Goal: Communication & Community: Answer question/provide support

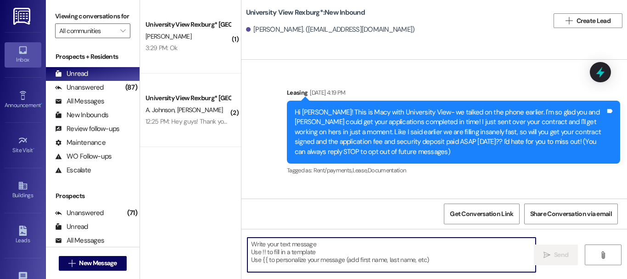
scroll to position [60, 0]
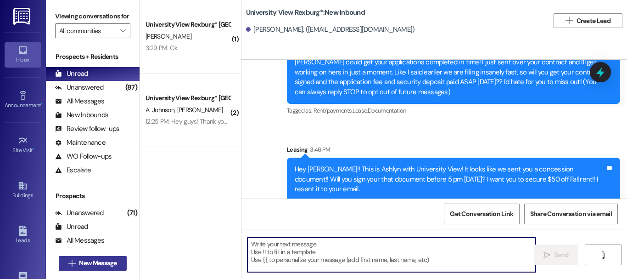
click at [103, 262] on span "New Message" at bounding box center [98, 263] width 38 height 10
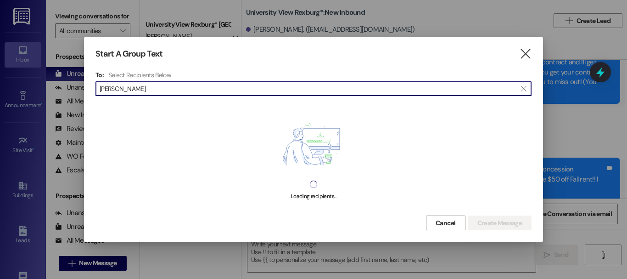
type input "alaina ward"
click at [518, 51] on div "Start A Group Text " at bounding box center [314, 54] width 436 height 11
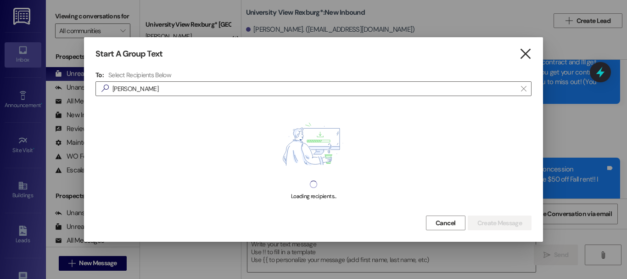
click at [529, 51] on icon "" at bounding box center [525, 54] width 12 height 10
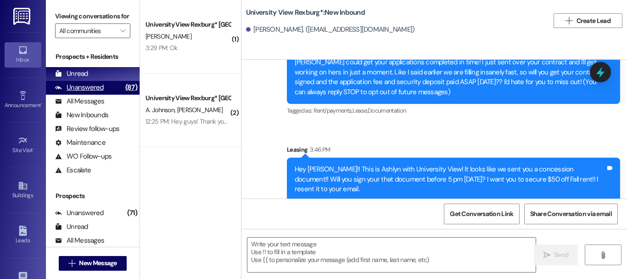
click at [103, 94] on div "Unanswered (87)" at bounding box center [93, 88] width 94 height 14
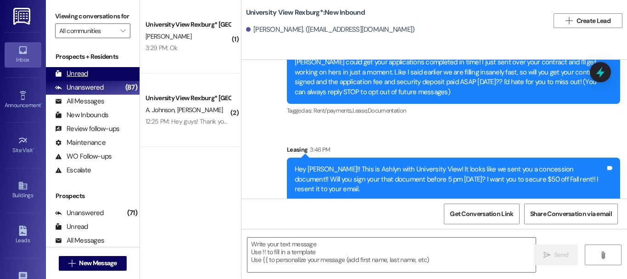
click at [95, 81] on div "Unread (0)" at bounding box center [93, 74] width 94 height 14
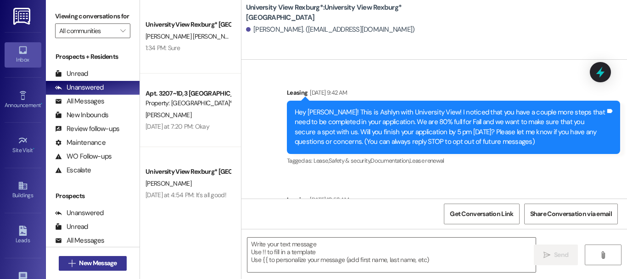
drag, startPoint x: 95, startPoint y: 261, endPoint x: 82, endPoint y: 263, distance: 12.5
click at [82, 263] on span "New Message" at bounding box center [98, 263] width 38 height 10
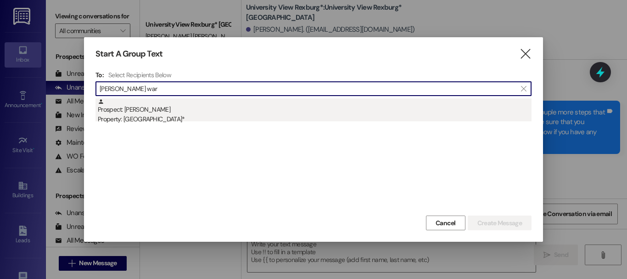
type input "[PERSON_NAME] war"
click at [155, 119] on div "Property: [GEOGRAPHIC_DATA]*" at bounding box center [315, 119] width 434 height 10
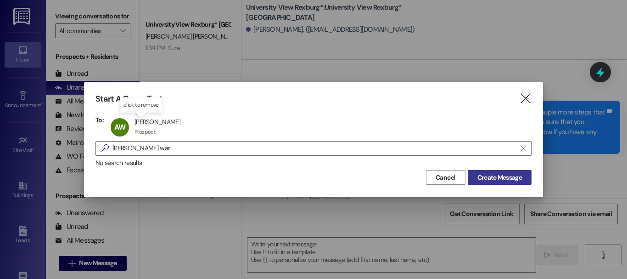
click at [507, 182] on button "Create Message" at bounding box center [500, 177] width 64 height 15
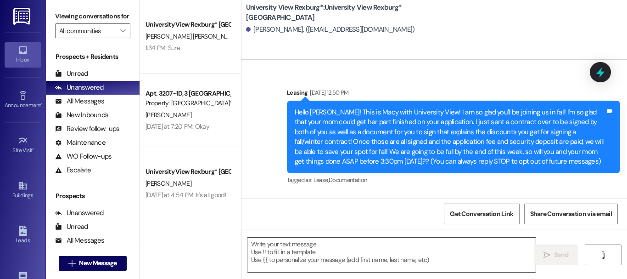
click at [301, 254] on textarea at bounding box center [391, 254] width 288 height 34
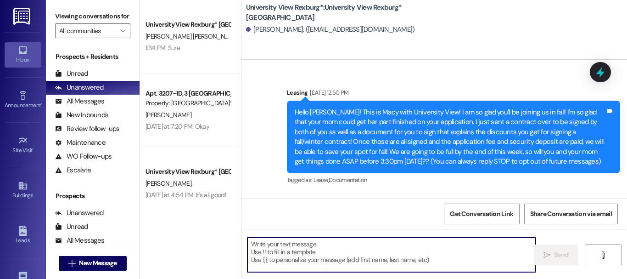
paste textarea "Hey [PERSON_NAME]!! This is Ashlyn with University View! It looks like we sent …"
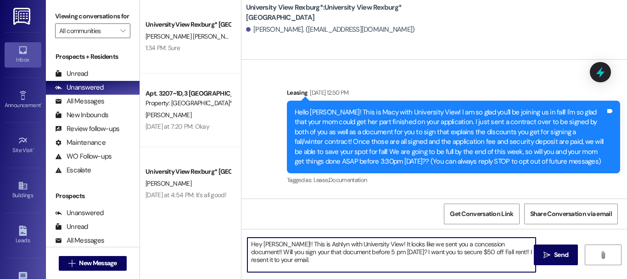
click at [276, 243] on textarea "Hey [PERSON_NAME]!! This is Ashlyn with University View! It looks like we sent …" at bounding box center [391, 254] width 288 height 34
type textarea "Hey [PERSON_NAME]!! This is Ashlyn with University View! It looks like we sent …"
click at [552, 253] on span "Send" at bounding box center [561, 255] width 18 height 10
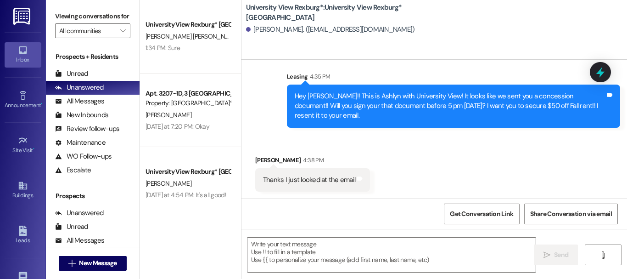
scroll to position [277, 0]
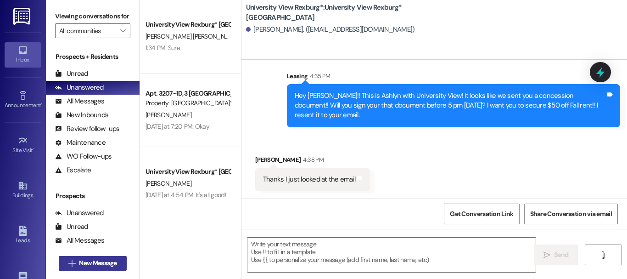
click at [89, 265] on span "New Message" at bounding box center [98, 263] width 38 height 10
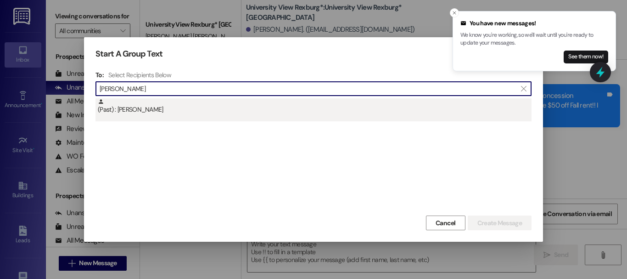
type input "[PERSON_NAME]"
click at [194, 113] on div "(Past) : [PERSON_NAME]" at bounding box center [315, 106] width 434 height 16
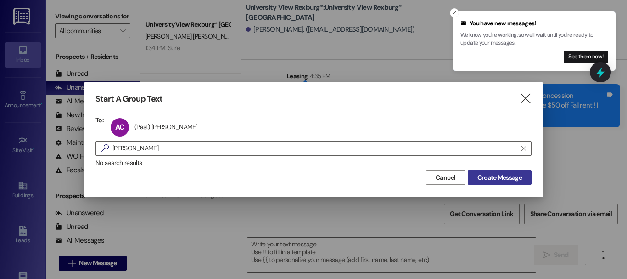
click at [496, 174] on span "Create Message" at bounding box center [500, 178] width 45 height 10
click at [497, 177] on span "Create Message" at bounding box center [500, 178] width 45 height 10
click at [456, 11] on icon "Close toast" at bounding box center [455, 13] width 6 height 6
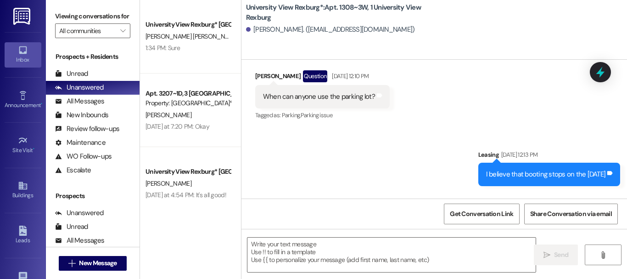
scroll to position [18173, 0]
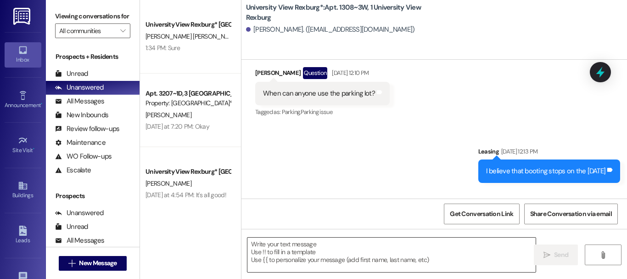
click at [292, 253] on textarea at bounding box center [391, 254] width 288 height 34
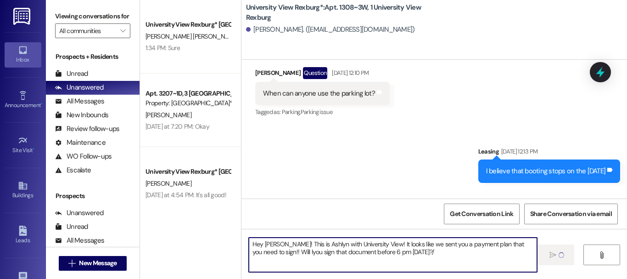
type textarea "Hey [PERSON_NAME]! This is Ashlyn with University View! It looks like we sent y…"
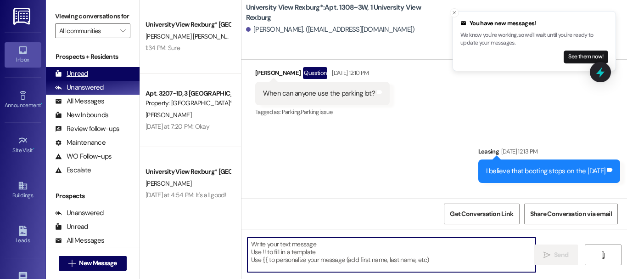
click at [93, 81] on div "Unread (0)" at bounding box center [93, 74] width 94 height 14
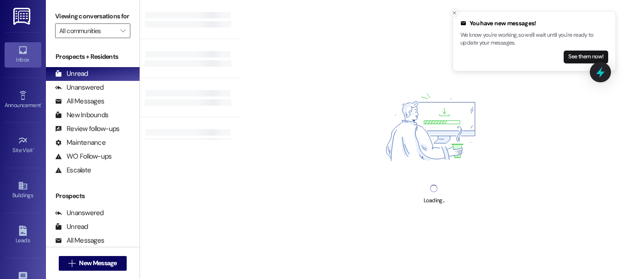
click at [454, 13] on icon "Close toast" at bounding box center [455, 13] width 6 height 6
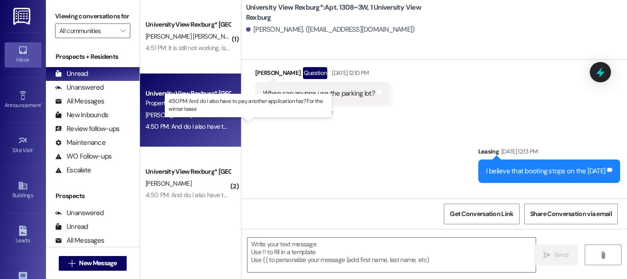
click at [185, 127] on div "4:50 PM: And do I also have to pay another application fee? For the winter leas…" at bounding box center [252, 126] width 213 height 8
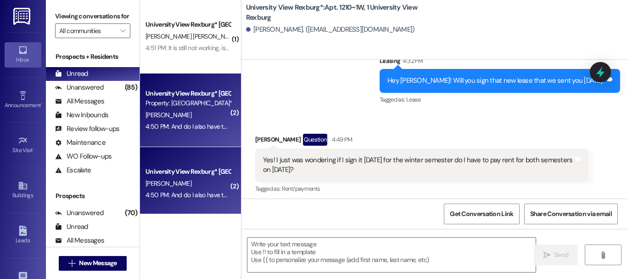
scroll to position [1, 0]
click at [280, 251] on textarea at bounding box center [391, 254] width 288 height 34
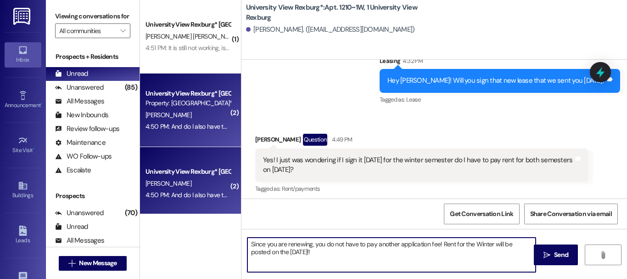
type textarea "Since you are renewing, you do not have to pay another application fee! Rent fo…"
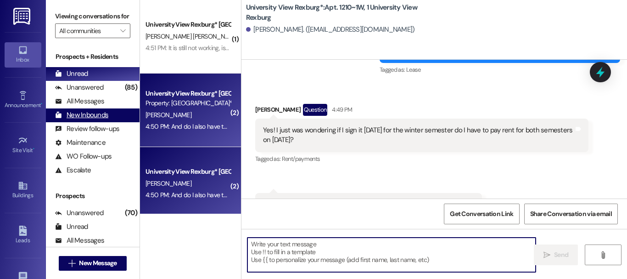
scroll to position [21753, 0]
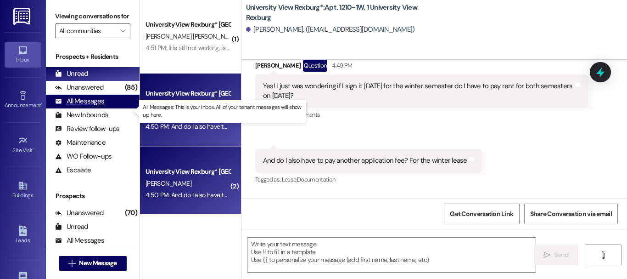
click at [109, 104] on div "All Messages (undefined)" at bounding box center [93, 102] width 94 height 14
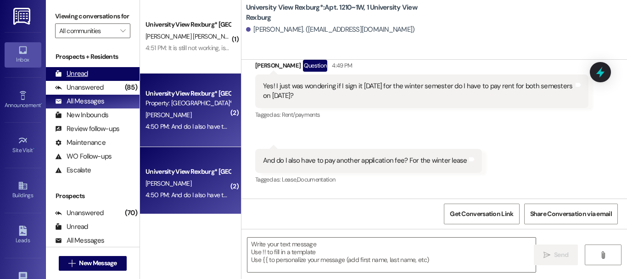
click at [100, 81] on div "Unread (0)" at bounding box center [93, 74] width 94 height 14
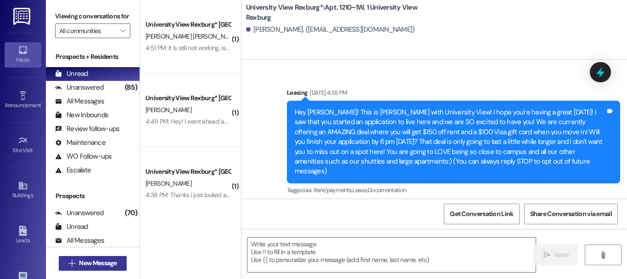
click at [101, 261] on span "New Message" at bounding box center [98, 263] width 38 height 10
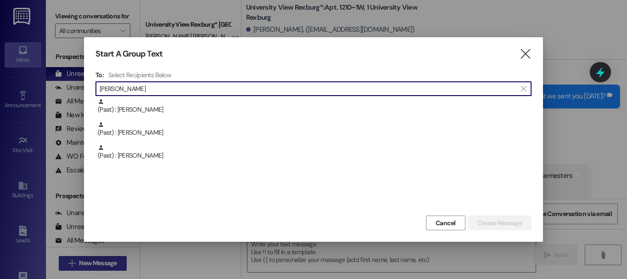
scroll to position [21679, 0]
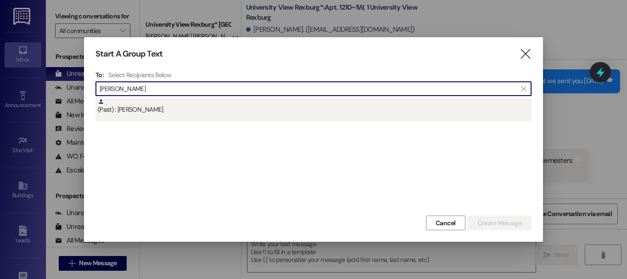
type input "[PERSON_NAME]"
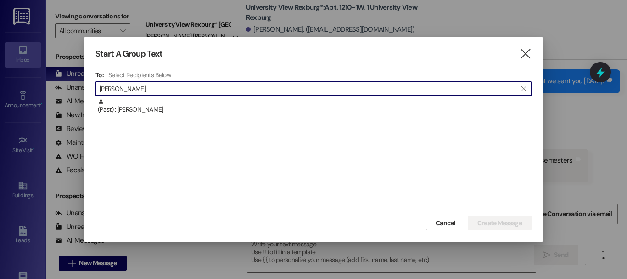
click at [302, 107] on div "(Past) : [PERSON_NAME]" at bounding box center [315, 106] width 434 height 16
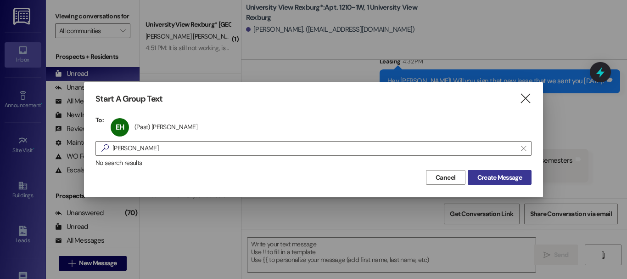
click at [514, 178] on span "Create Message" at bounding box center [500, 178] width 45 height 10
click at [496, 183] on button "Create Message" at bounding box center [500, 177] width 64 height 15
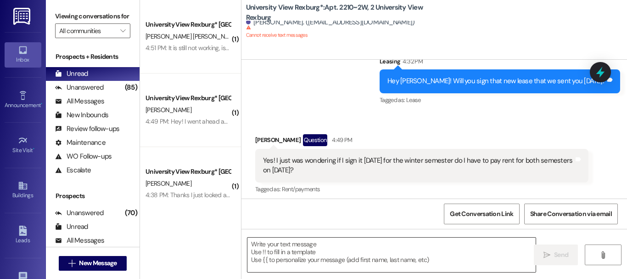
click at [316, 250] on textarea at bounding box center [391, 254] width 288 height 34
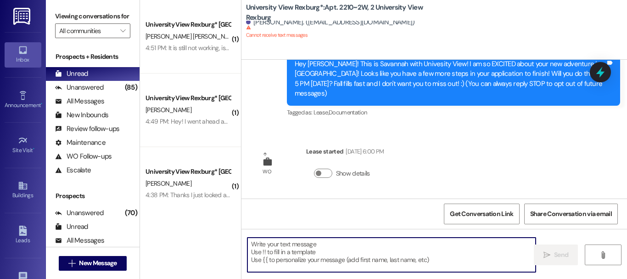
scroll to position [39, 0]
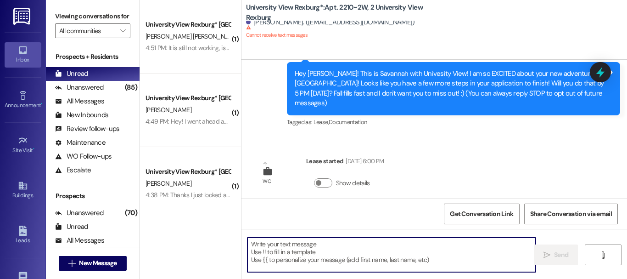
paste textarea "Hey [PERSON_NAME]!! This is Ashlyn with University View! It looks like we sent …"
type textarea "Hey [PERSON_NAME]!! This is Ashlyn with University View! It looks like we sent …"
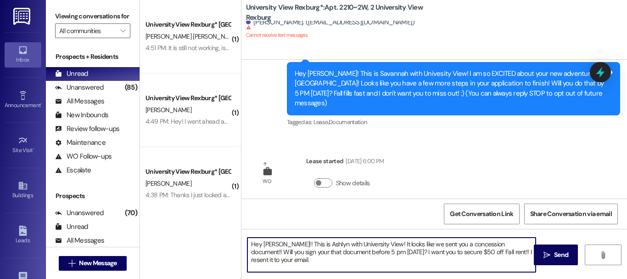
click at [287, 244] on textarea "Hey [PERSON_NAME]!! This is Ashlyn with University View! It looks like we sent …" at bounding box center [391, 254] width 288 height 34
